Goal: Transaction & Acquisition: Obtain resource

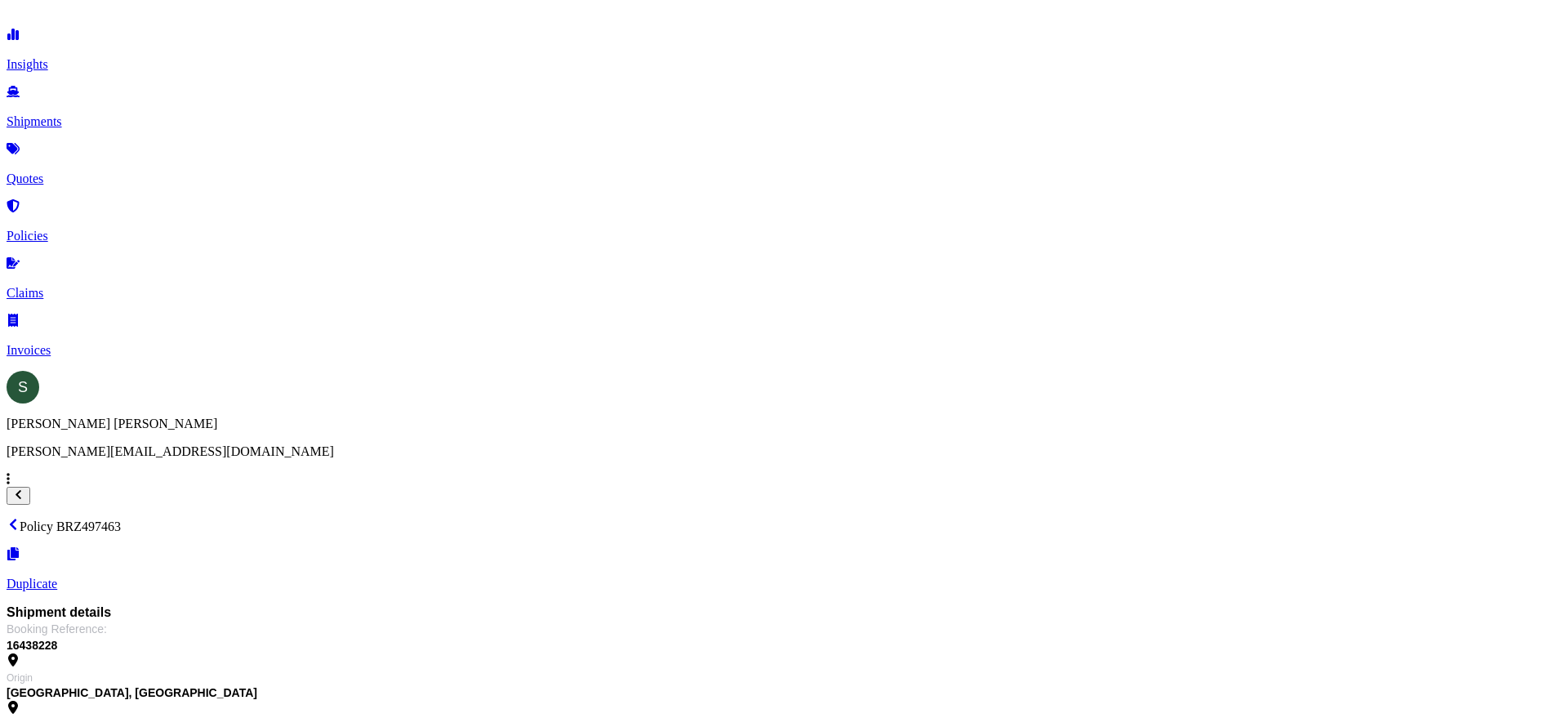
click at [98, 166] on link "Quotes" at bounding box center [784, 165] width 1555 height 43
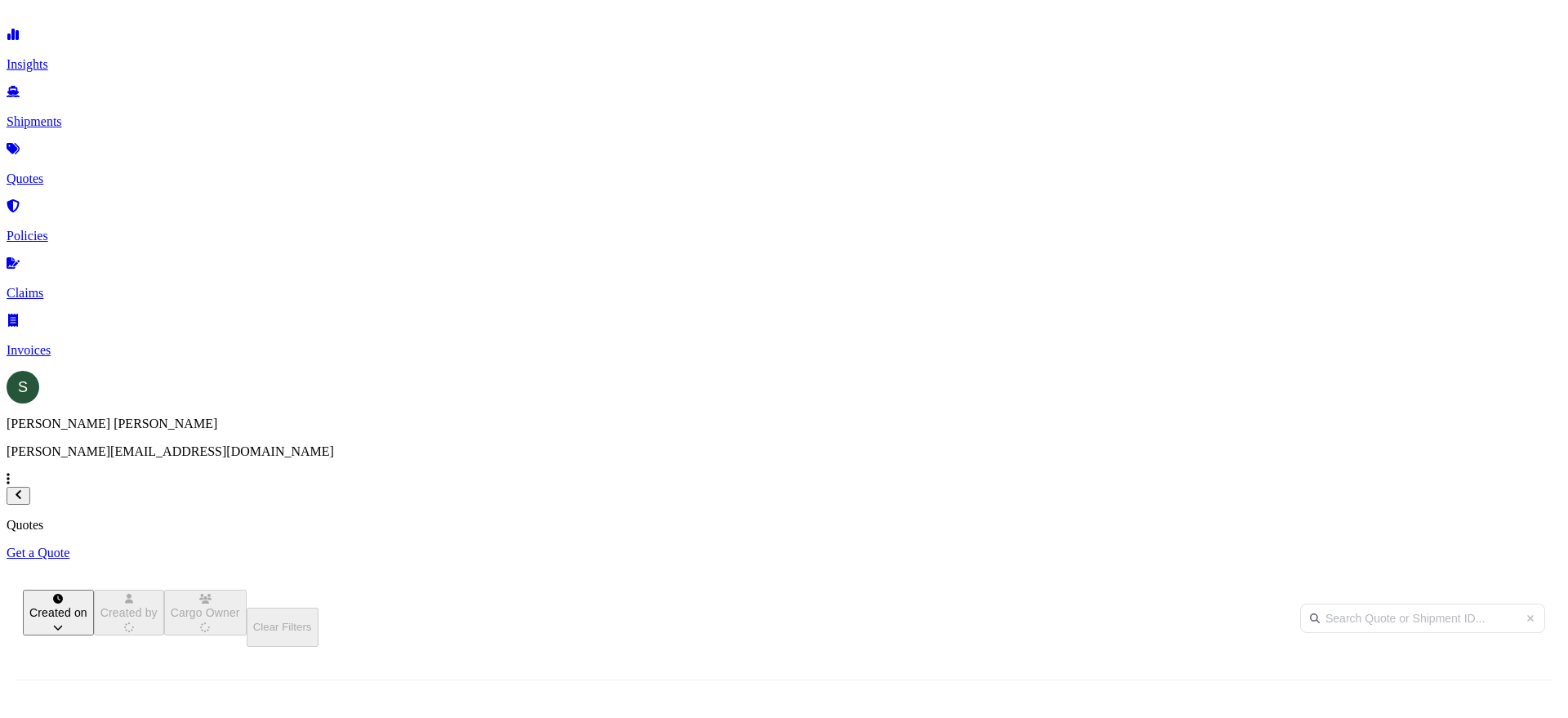
scroll to position [440, 1295]
click at [1517, 546] on p "Get a Quote" at bounding box center [784, 553] width 1555 height 15
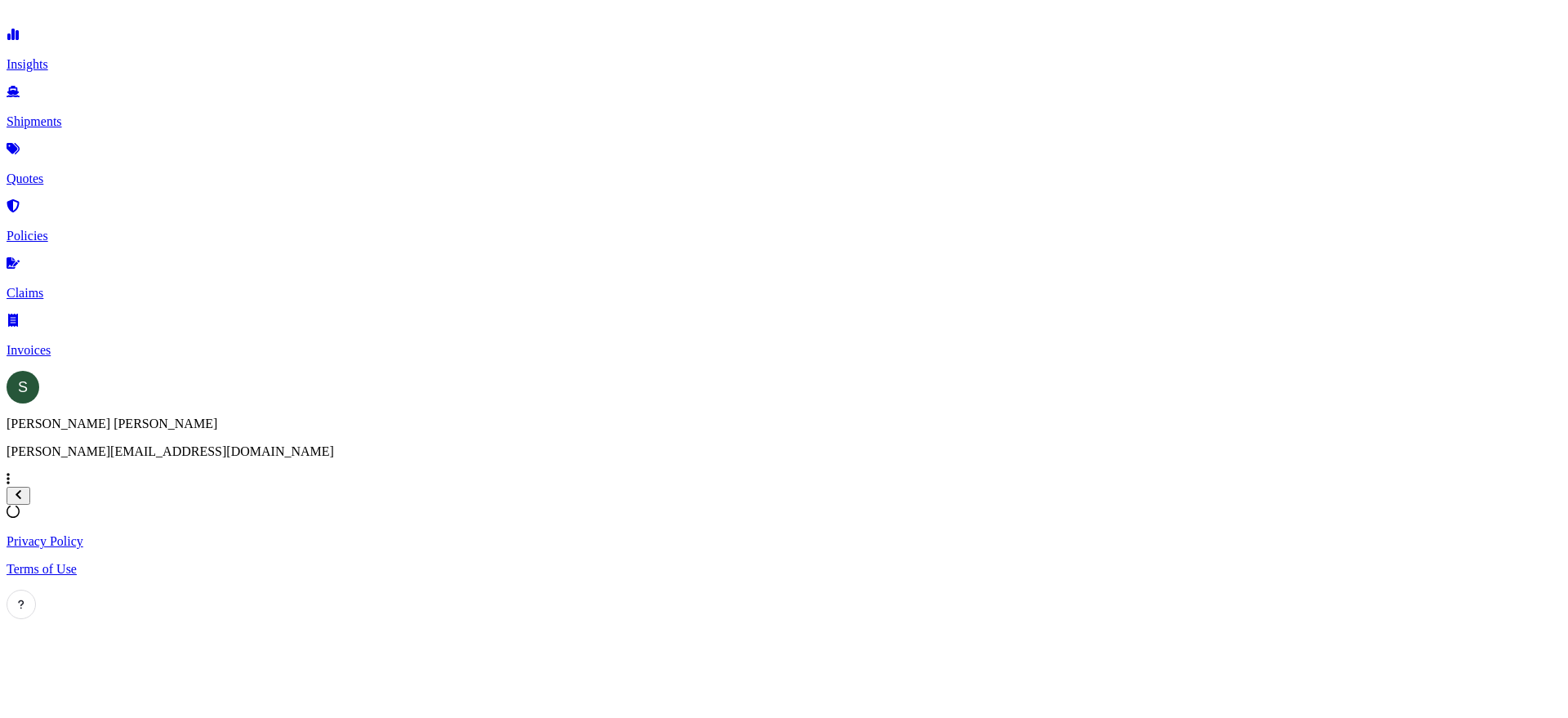
select select "Sea"
select select "1"
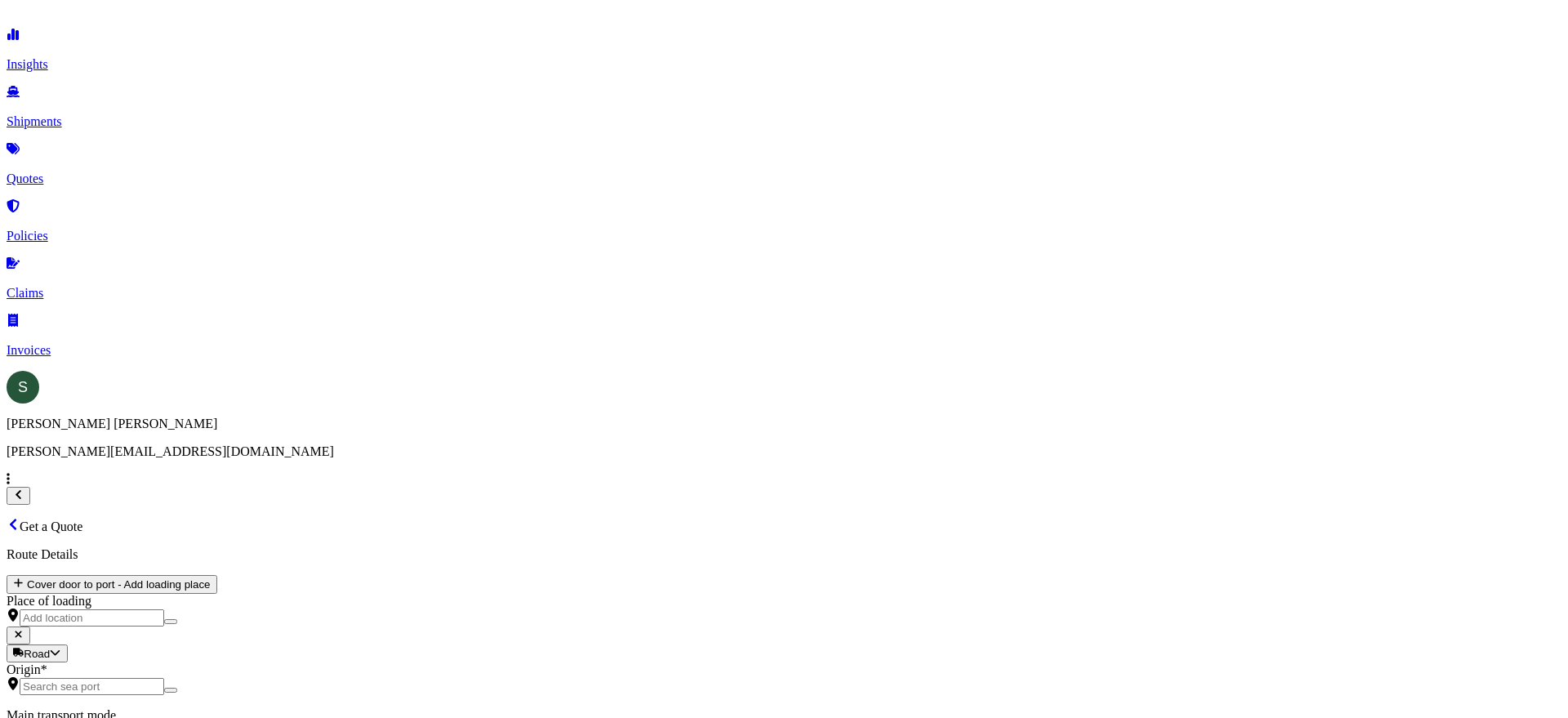
click at [296, 404] on div "Road" at bounding box center [275, 395] width 41 height 17
select select "Road"
click at [164, 712] on input "Origin *" at bounding box center [91, 721] width 145 height 18
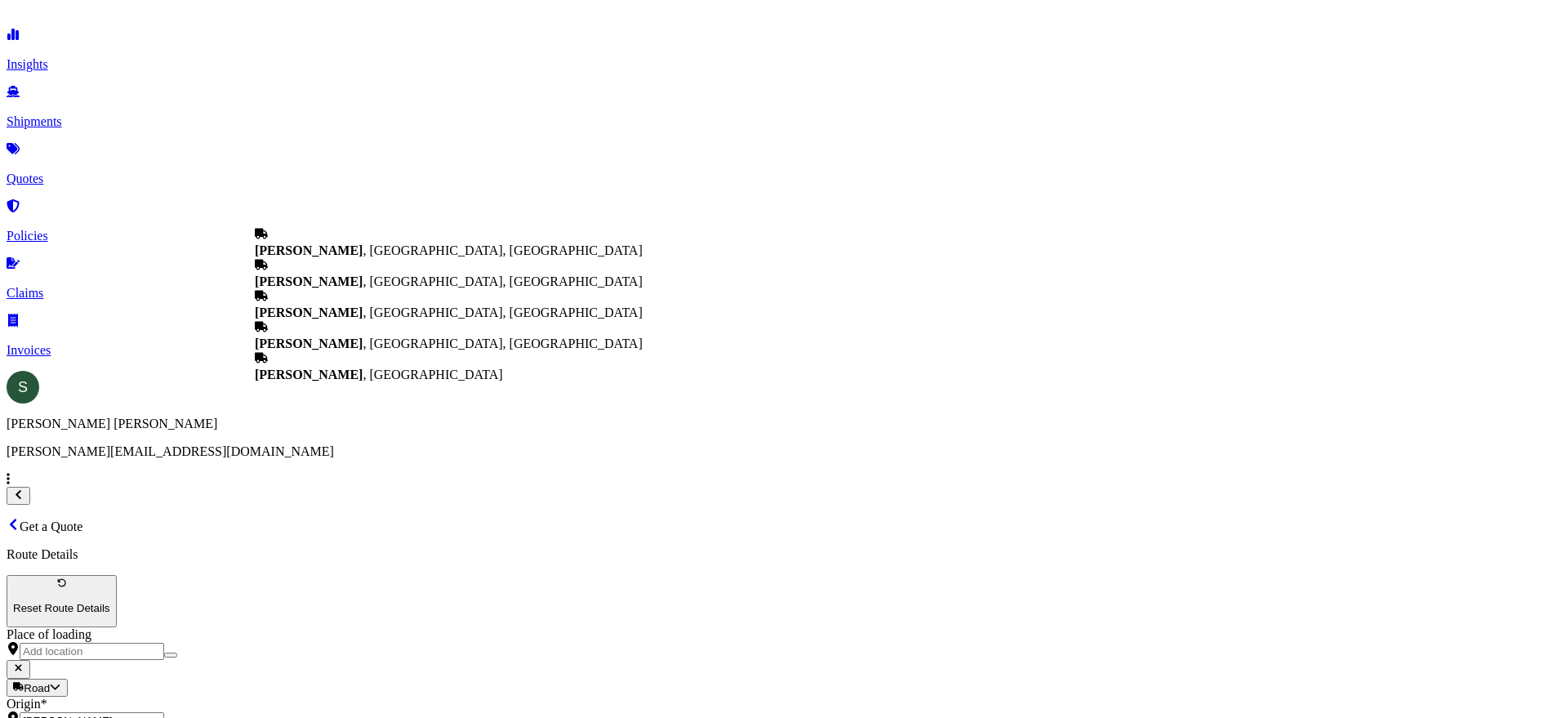
click at [395, 288] on span "[PERSON_NAME] , [GEOGRAPHIC_DATA], [GEOGRAPHIC_DATA]" at bounding box center [449, 281] width 388 height 14
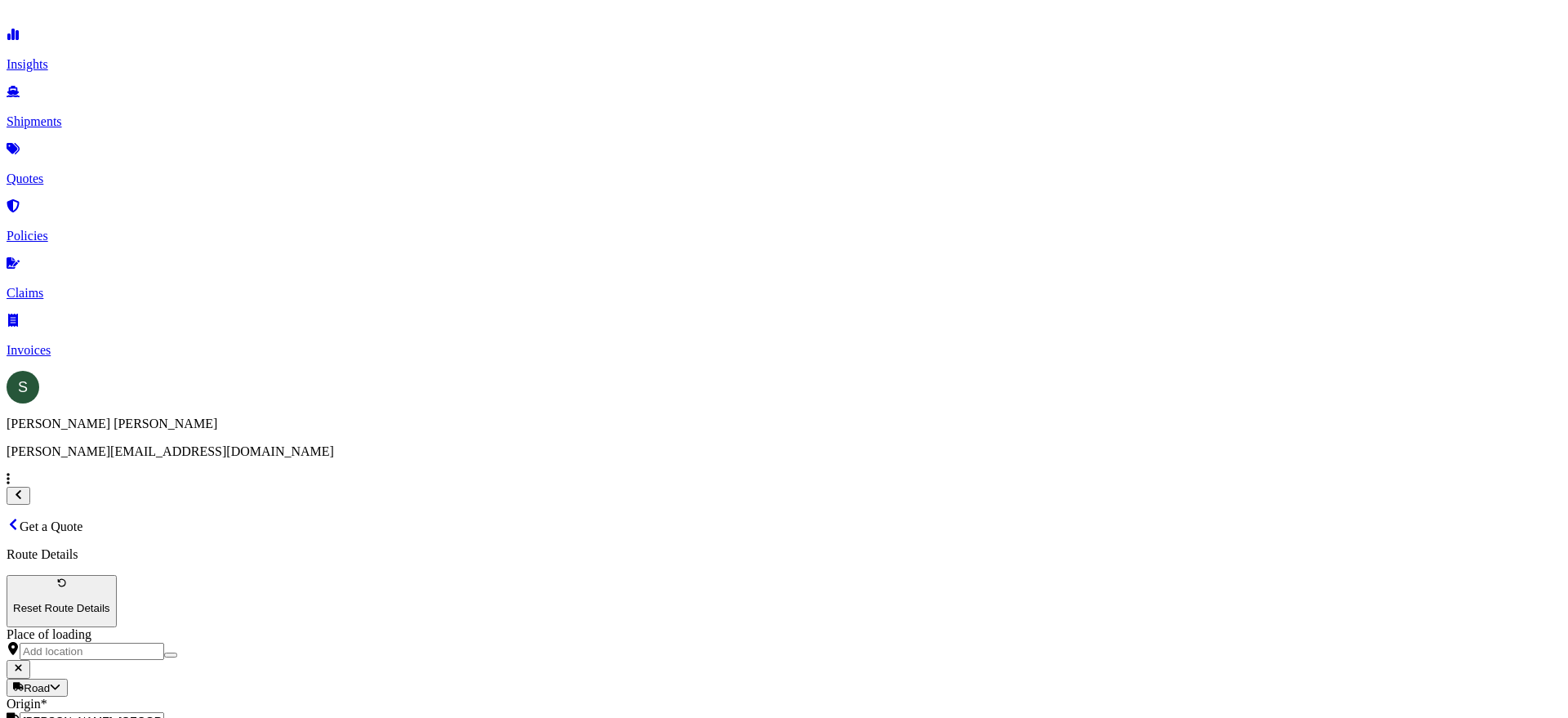
type input "[PERSON_NAME], [GEOGRAPHIC_DATA], [GEOGRAPHIC_DATA]"
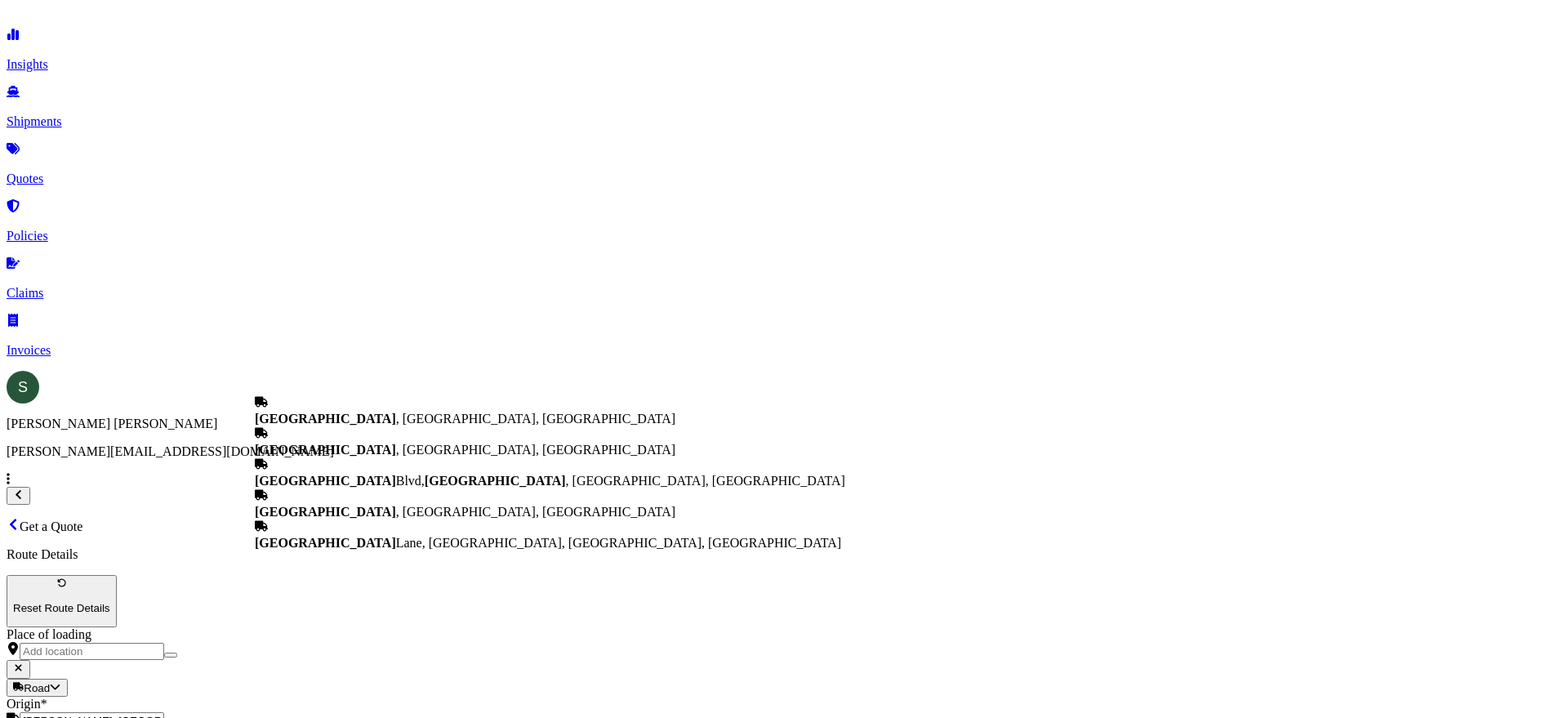
click at [409, 410] on div "[GEOGRAPHIC_DATA] , [GEOGRAPHIC_DATA], [GEOGRAPHIC_DATA]" at bounding box center [550, 410] width 590 height 31
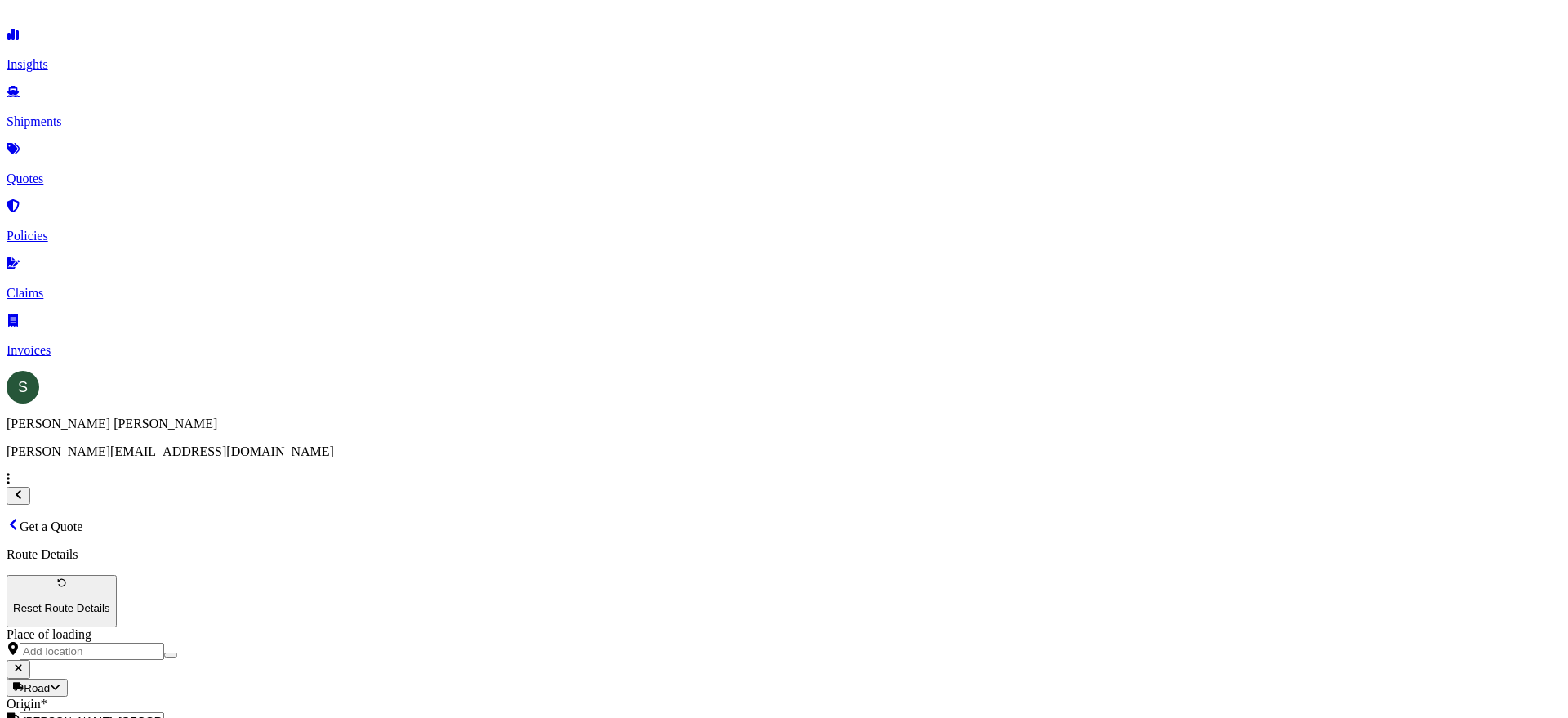
type input "[GEOGRAPHIC_DATA], [GEOGRAPHIC_DATA], [GEOGRAPHIC_DATA]"
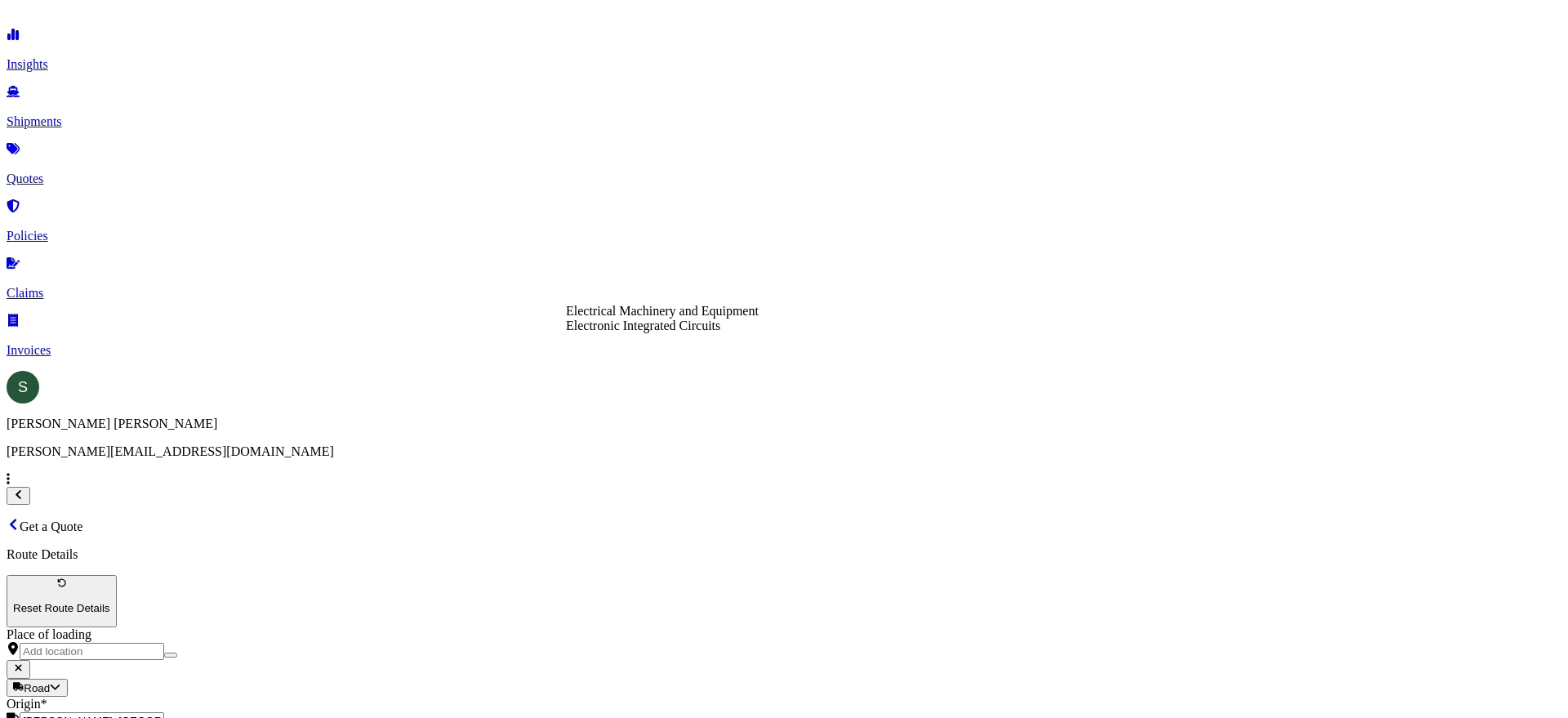
click at [731, 318] on div "Electrical Machinery and Equipment" at bounding box center [662, 312] width 193 height 15
type input "Electrical Machinery and Equipment"
type textarea "Breading Machine"
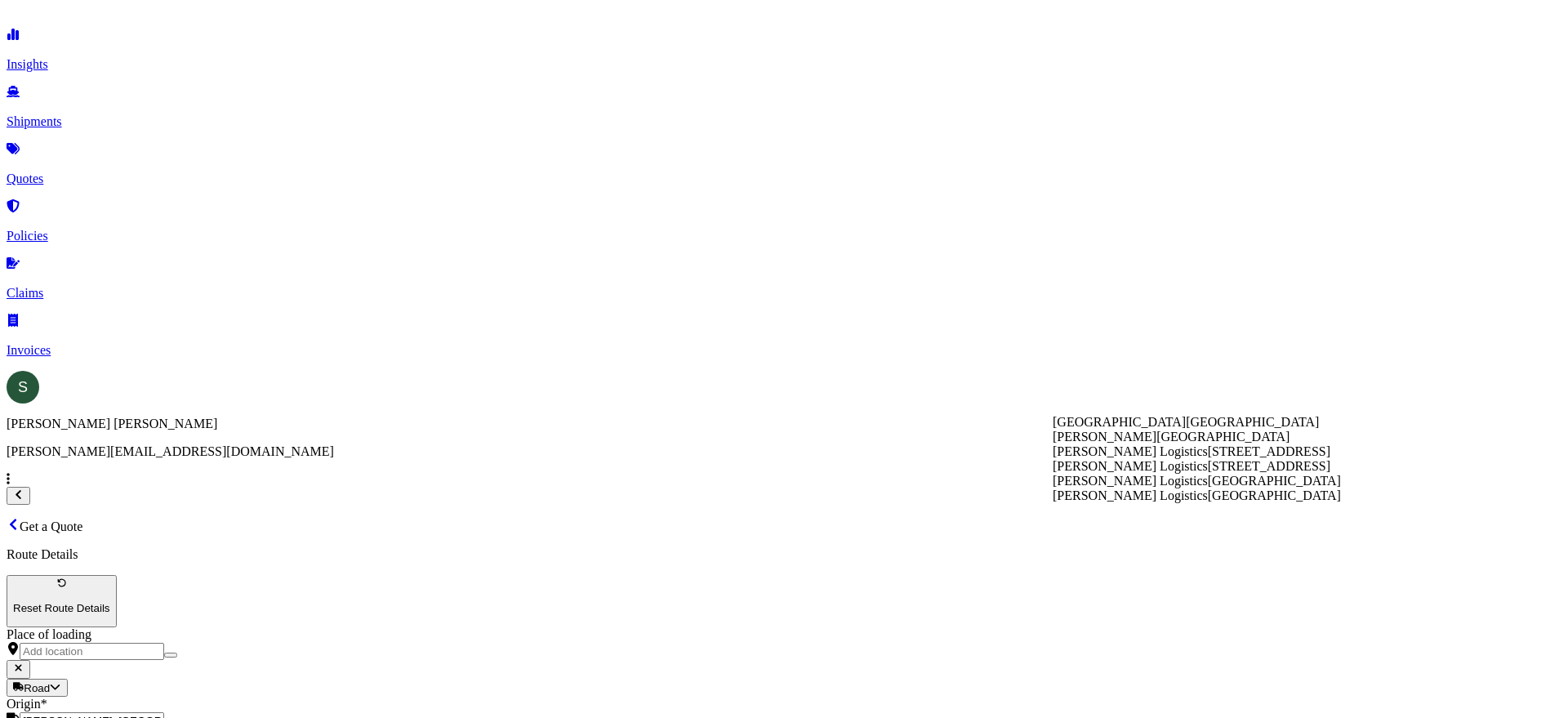
click at [1165, 459] on div "[PERSON_NAME] Logistics [STREET_ADDRESS]" at bounding box center [1197, 452] width 288 height 15
type input "[PERSON_NAME] Logistics"
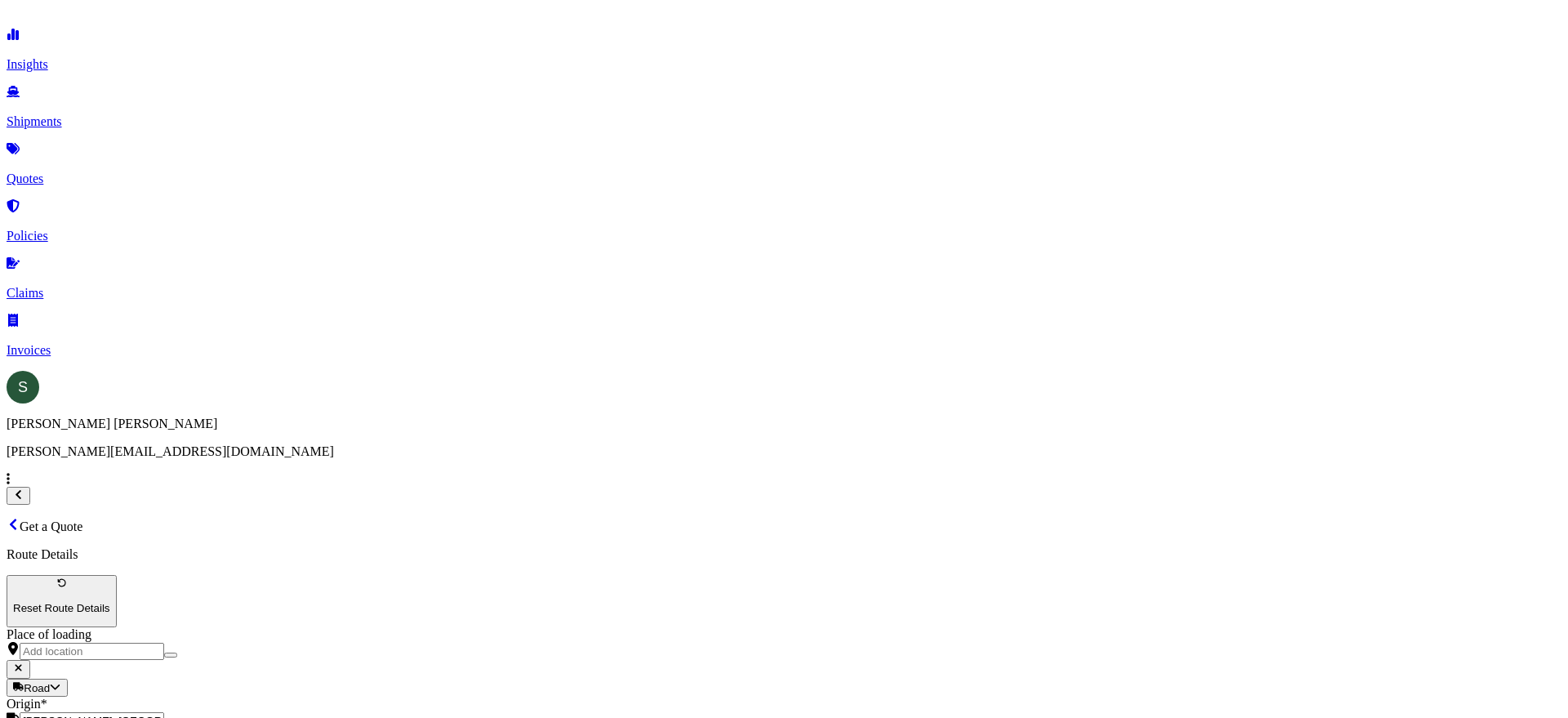
type input "3000.00"
type input "1"
type input "309.00"
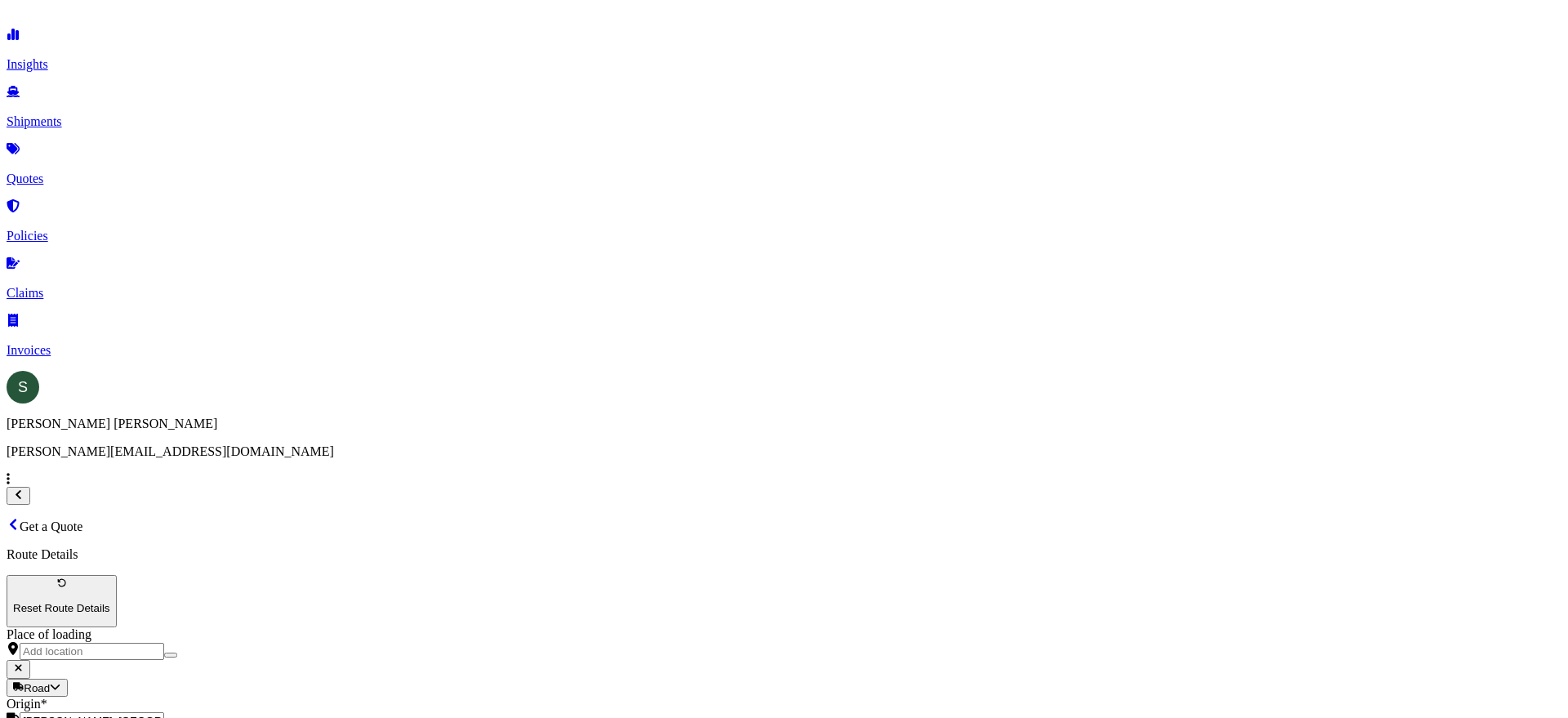
type input "TForce"
drag, startPoint x: 1163, startPoint y: 457, endPoint x: 1119, endPoint y: 451, distance: 44.4
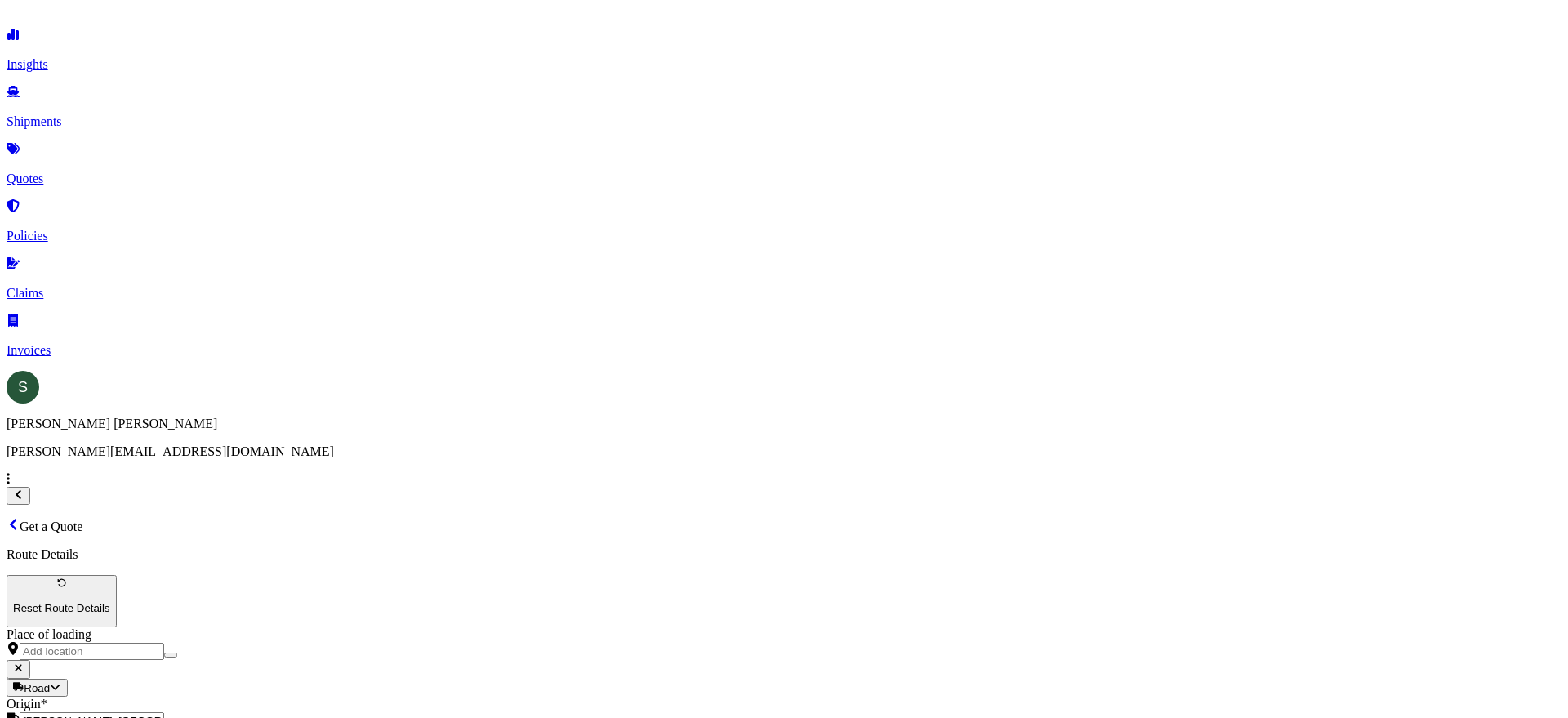
type input "308.82"
type input "PC-0657-35"
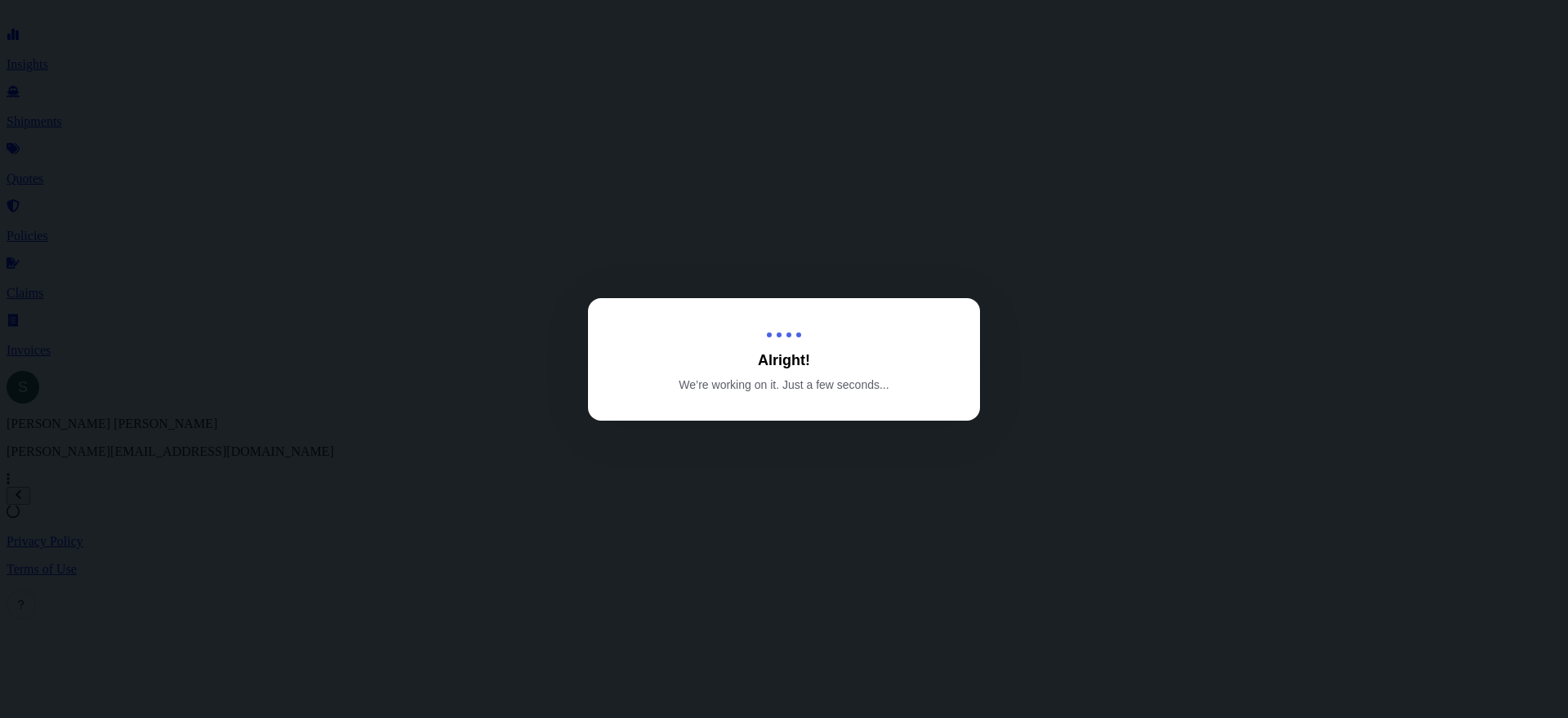
select select "Road"
select select "1"
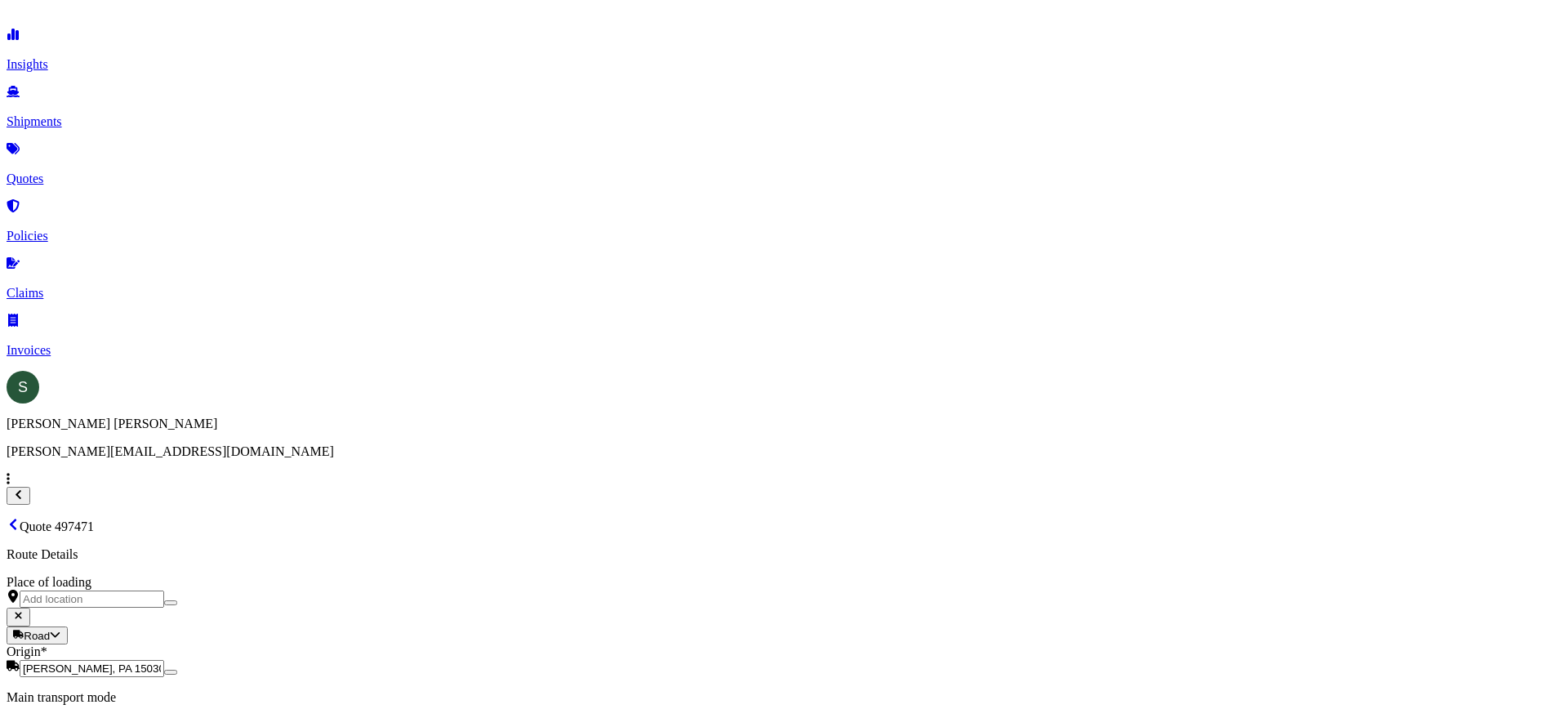
scroll to position [2134, 0]
